Goal: Find specific page/section: Find specific page/section

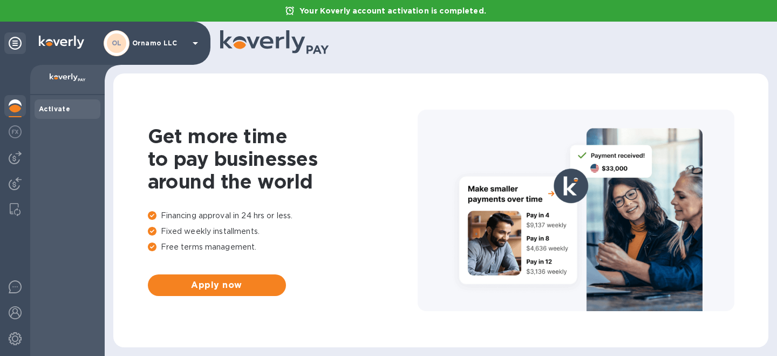
click at [163, 49] on div "OL Ornamo LLC" at bounding box center [153, 43] width 98 height 26
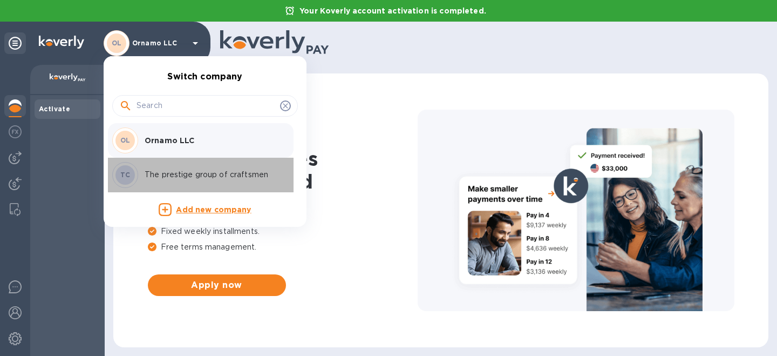
click at [169, 177] on p "The prestige group of craftsmen" at bounding box center [213, 174] width 136 height 11
